Goal: Download file/media

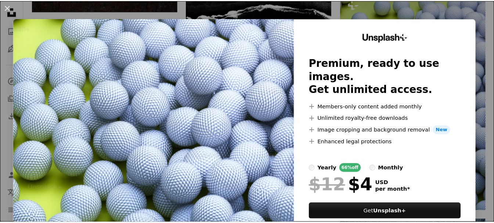
scroll to position [35, 0]
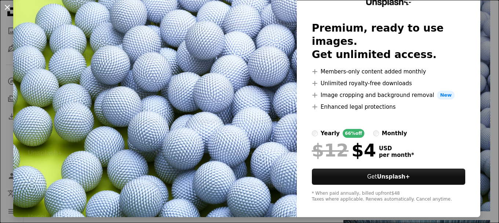
click at [6, 7] on button "An X shape" at bounding box center [7, 7] width 9 height 9
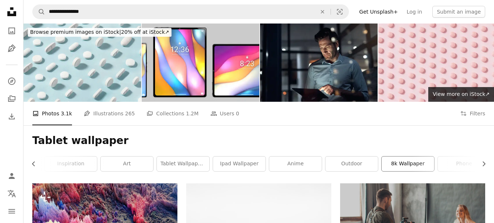
click at [417, 168] on link "8k wallpaper" at bounding box center [407, 163] width 53 height 15
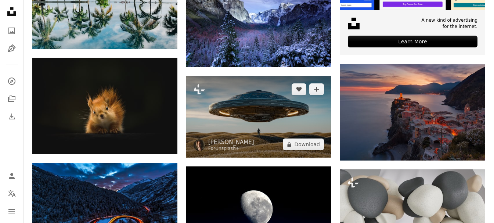
scroll to position [25, 0]
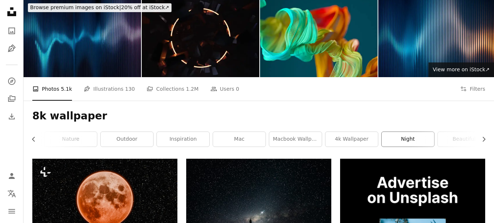
click at [404, 137] on link "night" at bounding box center [407, 139] width 53 height 15
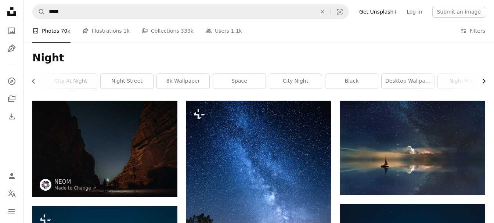
click at [481, 81] on icon "Chevron right" at bounding box center [483, 80] width 7 height 7
click at [231, 82] on link "space" at bounding box center [233, 81] width 53 height 15
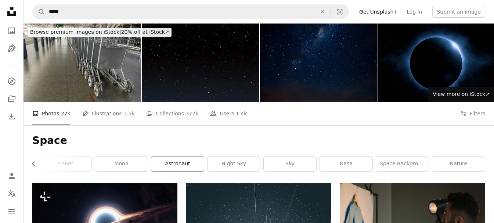
click at [177, 158] on link "astronaut" at bounding box center [177, 163] width 53 height 15
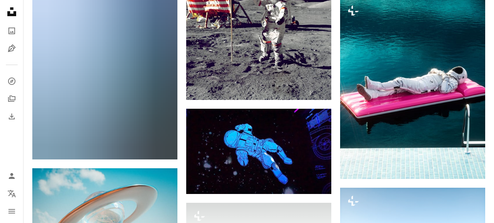
scroll to position [881, 0]
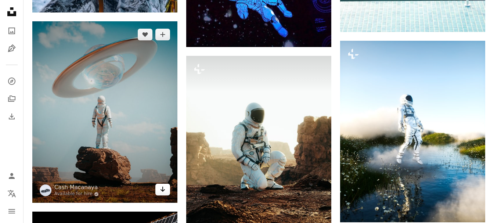
click at [163, 189] on icon "Download" at bounding box center [162, 189] width 5 height 5
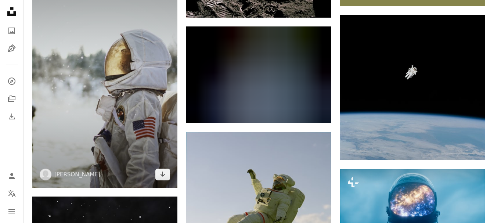
scroll to position [0, 0]
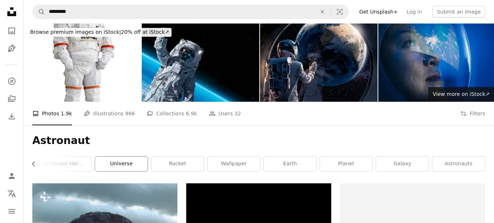
click at [132, 160] on link "universe" at bounding box center [121, 163] width 53 height 15
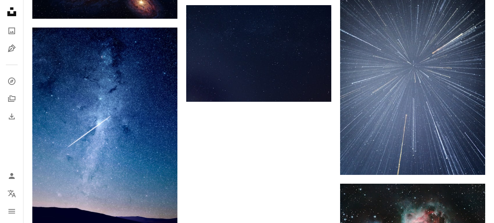
scroll to position [1028, 0]
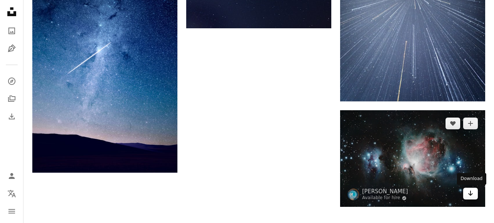
click at [471, 194] on icon "Download" at bounding box center [470, 193] width 5 height 5
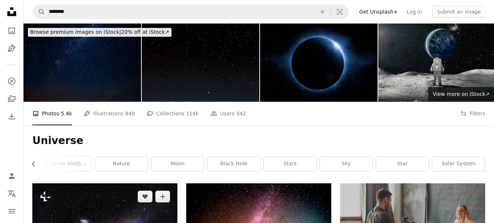
scroll to position [73, 0]
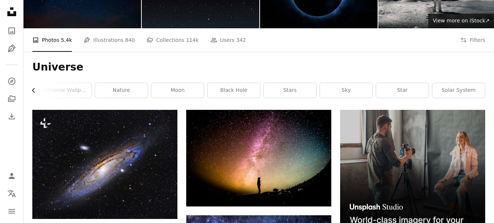
click at [33, 89] on icon "Chevron left" at bounding box center [33, 90] width 7 height 7
click at [183, 93] on link "universe wallpaper" at bounding box center [175, 90] width 53 height 15
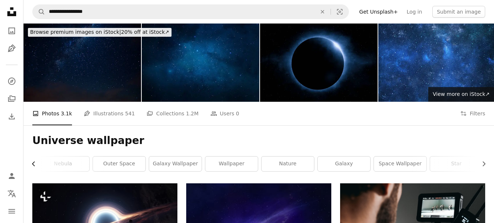
click at [37, 162] on icon "Chevron left" at bounding box center [33, 163] width 7 height 7
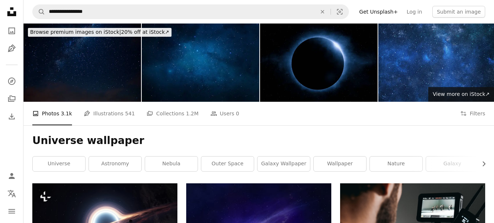
drag, startPoint x: 275, startPoint y: 165, endPoint x: 439, endPoint y: 47, distance: 201.7
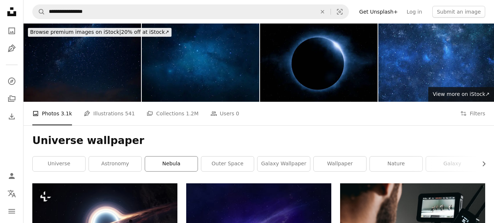
drag, startPoint x: 439, startPoint y: 47, endPoint x: 175, endPoint y: 162, distance: 287.1
click at [175, 162] on link "nebula" at bounding box center [171, 163] width 53 height 15
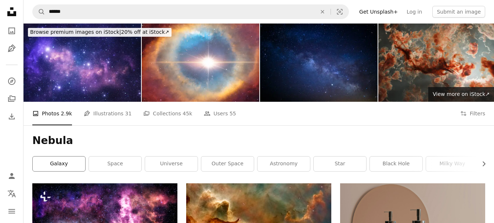
click at [61, 167] on link "galaxy" at bounding box center [59, 163] width 53 height 15
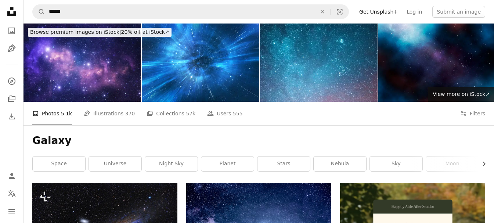
scroll to position [147, 0]
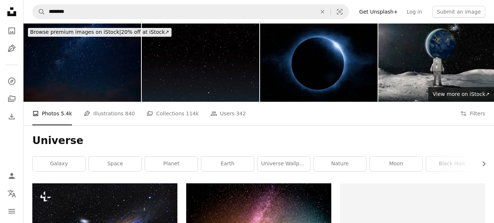
scroll to position [73, 0]
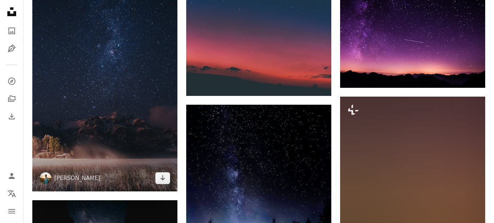
scroll to position [734, 0]
